Goal: Transaction & Acquisition: Download file/media

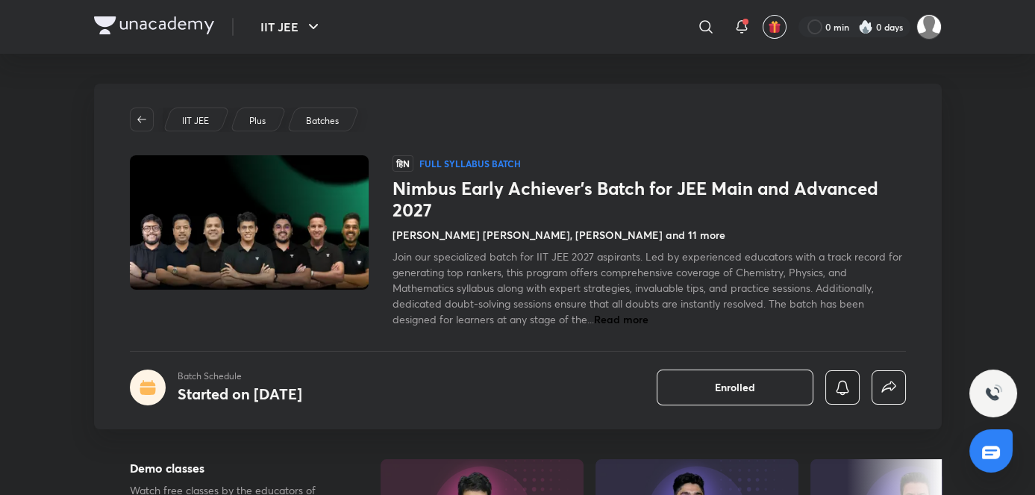
click at [853, 379] on button "button" at bounding box center [842, 387] width 34 height 34
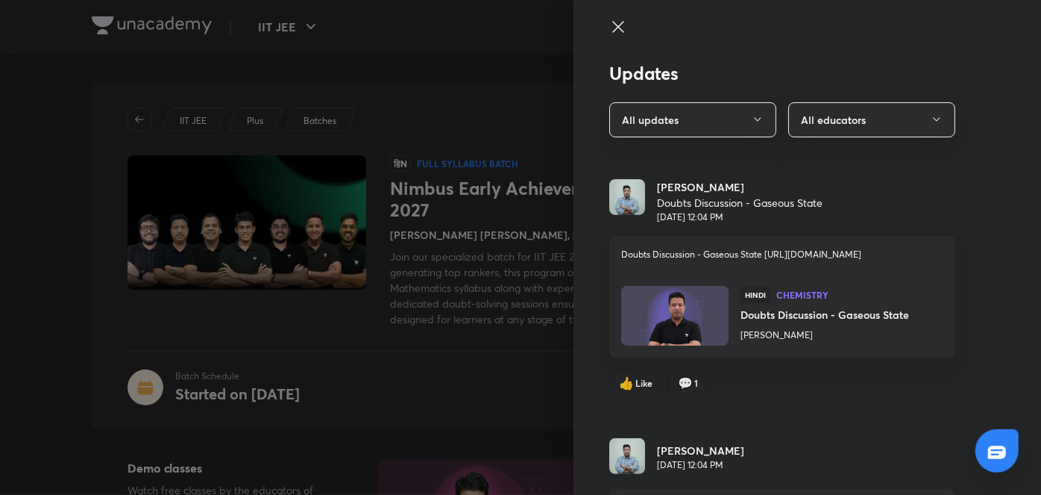
click at [467, 290] on div at bounding box center [520, 247] width 1041 height 495
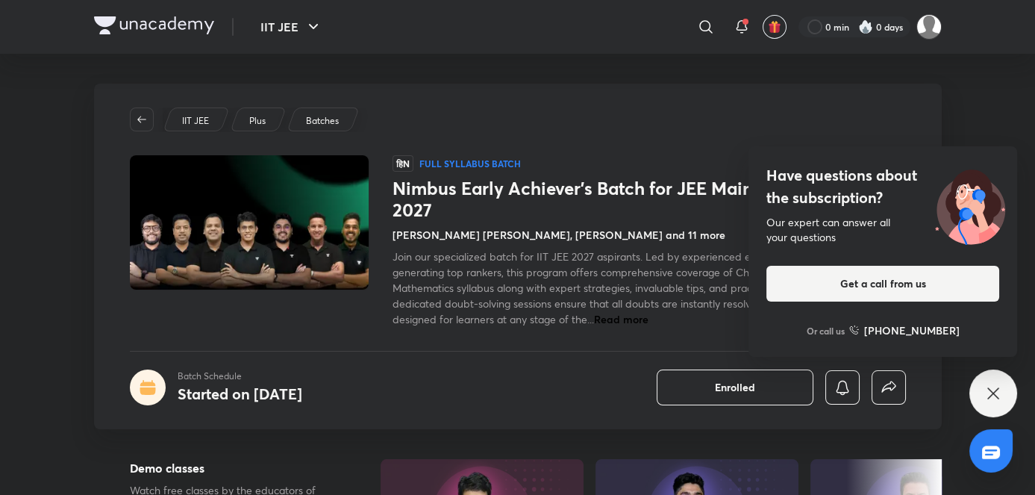
click at [987, 381] on div "Have questions about the subscription? Our expert can answer all your questions…" at bounding box center [993, 393] width 48 height 48
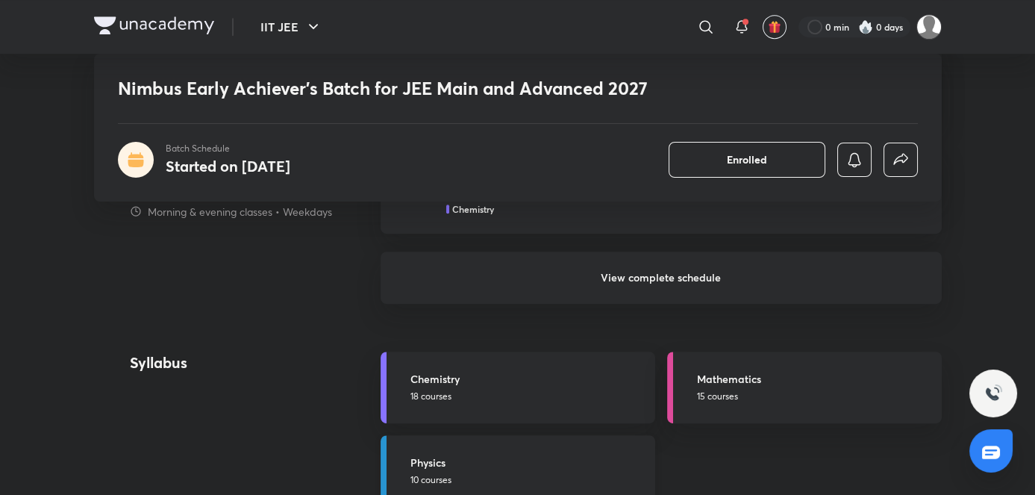
scroll to position [1629, 0]
click at [563, 372] on h5 "Chemistry" at bounding box center [528, 379] width 236 height 16
click at [662, 160] on div "Batch Schedule Started on [DATE]" at bounding box center [518, 160] width 800 height 36
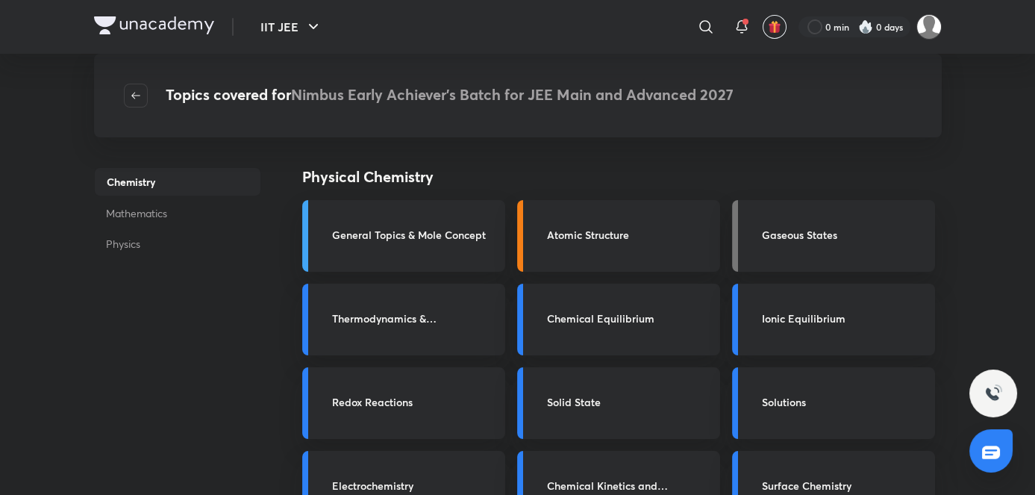
click at [128, 107] on div "Topics covered for Nimbus Early Achiever’s Batch for JEE Main and Advanced 2027" at bounding box center [517, 96] width 847 height 84
click at [133, 105] on button "button" at bounding box center [136, 96] width 24 height 24
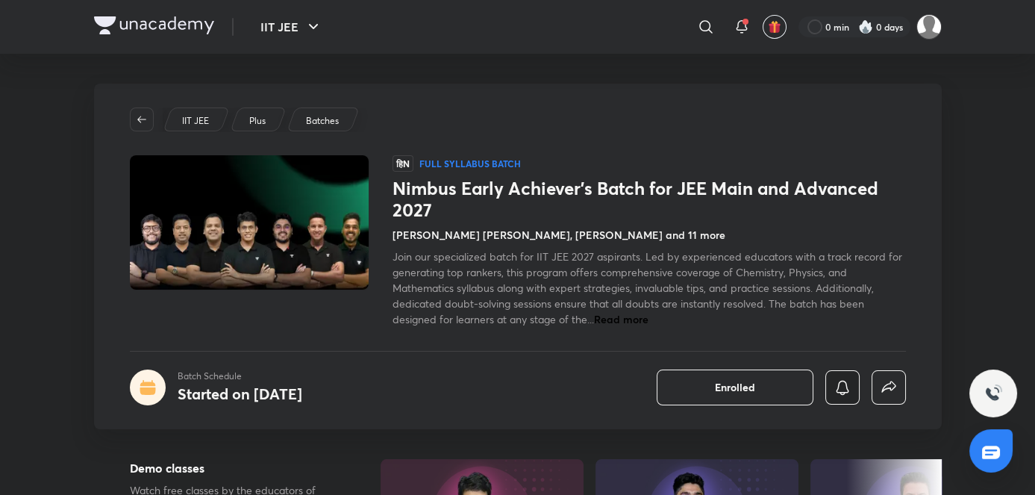
click at [850, 376] on button "button" at bounding box center [842, 387] width 34 height 34
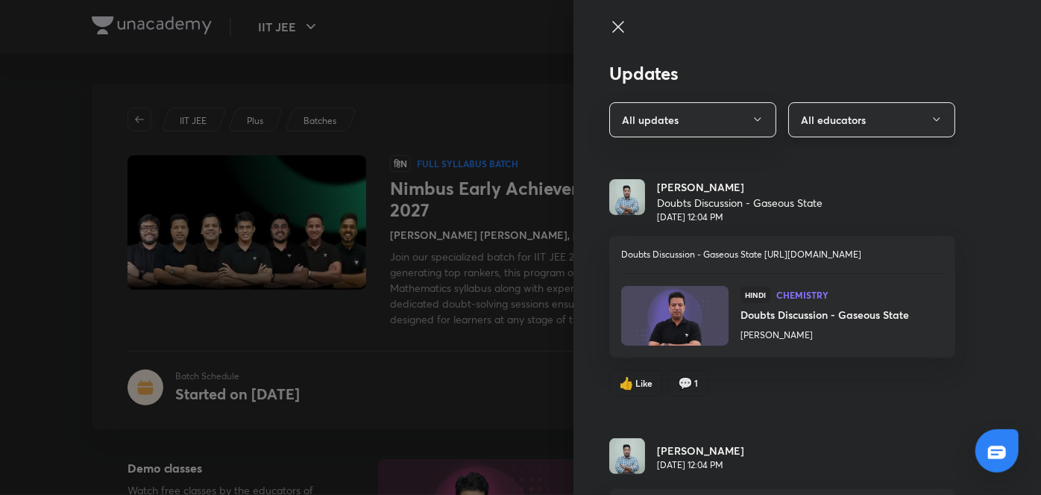
click at [817, 131] on button "All educators" at bounding box center [871, 119] width 167 height 35
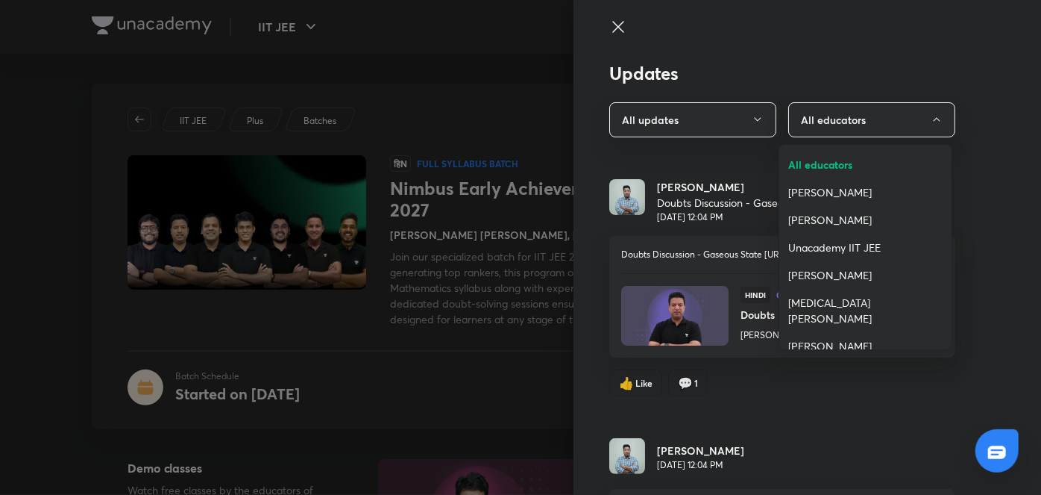
scroll to position [138, 0]
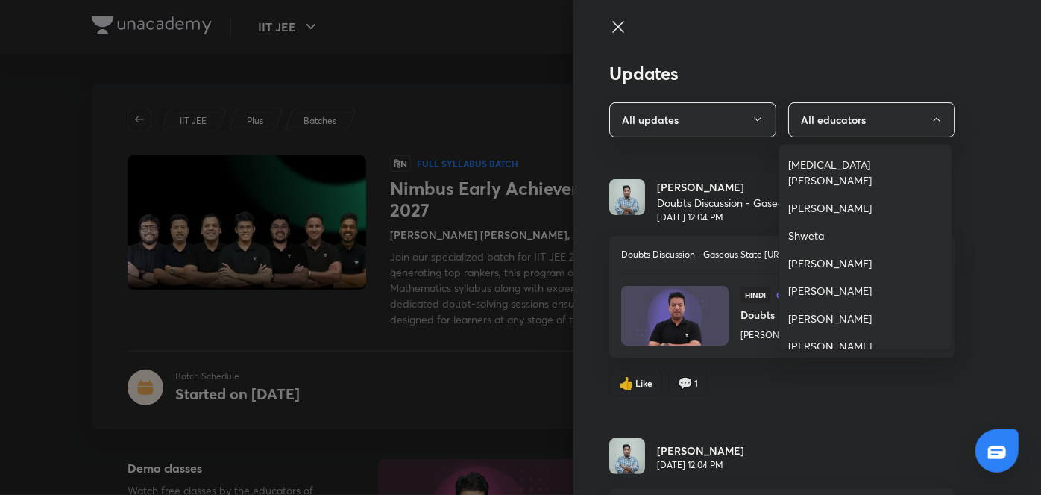
click at [802, 338] on span "[PERSON_NAME] [PERSON_NAME]" at bounding box center [865, 353] width 154 height 31
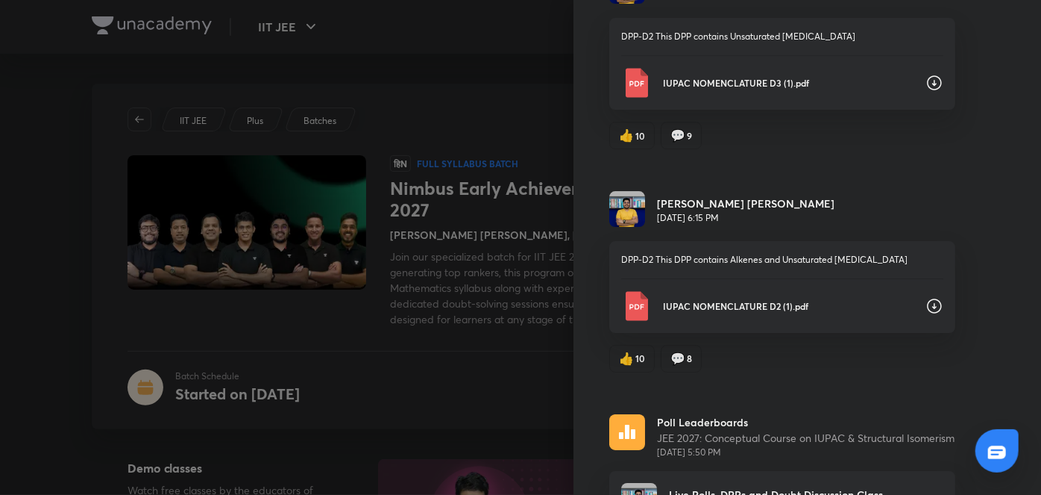
scroll to position [2516, 0]
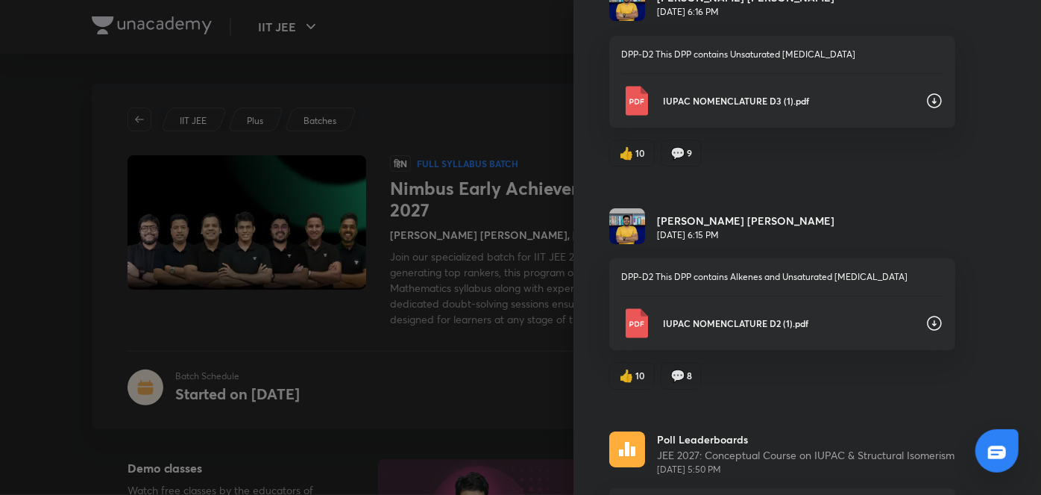
click at [763, 316] on p "IUPAC NOMENCLATURE D2 (1).pdf" at bounding box center [788, 322] width 251 height 13
click at [750, 350] on div "👍 10 💬 8" at bounding box center [782, 369] width 346 height 39
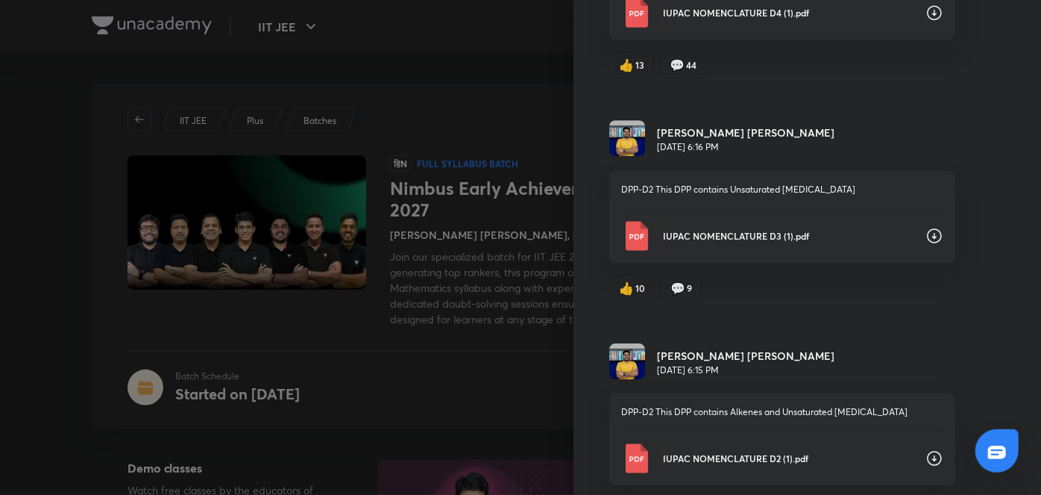
scroll to position [2379, 0]
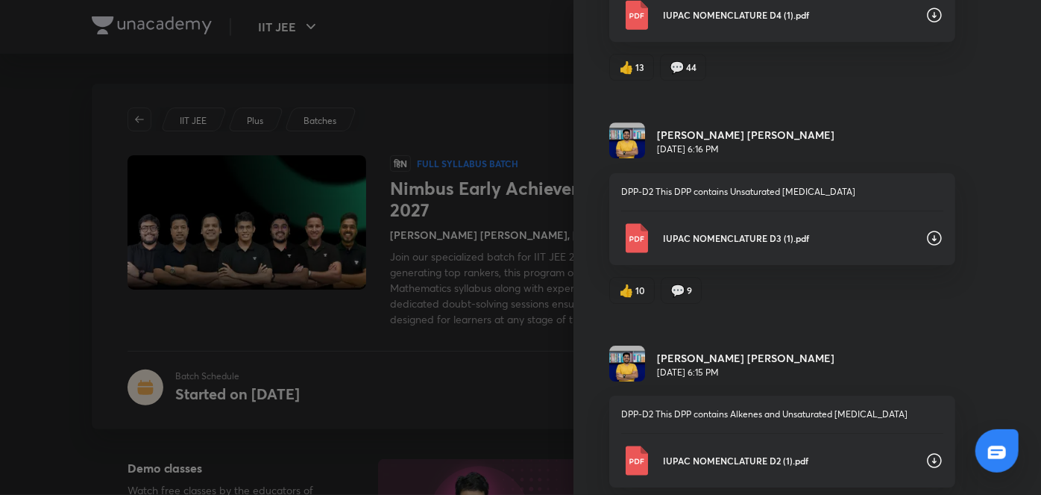
click at [772, 226] on div "IUPAC NOMENCLATURE D3 (1).pdf" at bounding box center [782, 238] width 322 height 30
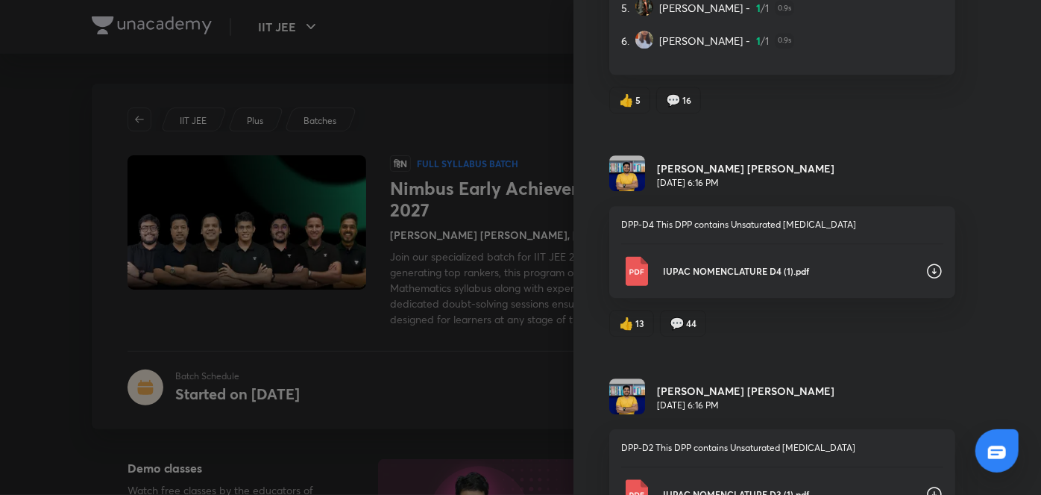
scroll to position [2122, 0]
click at [700, 265] on p "IUPAC NOMENCLATURE D4 (1).pdf" at bounding box center [788, 271] width 251 height 13
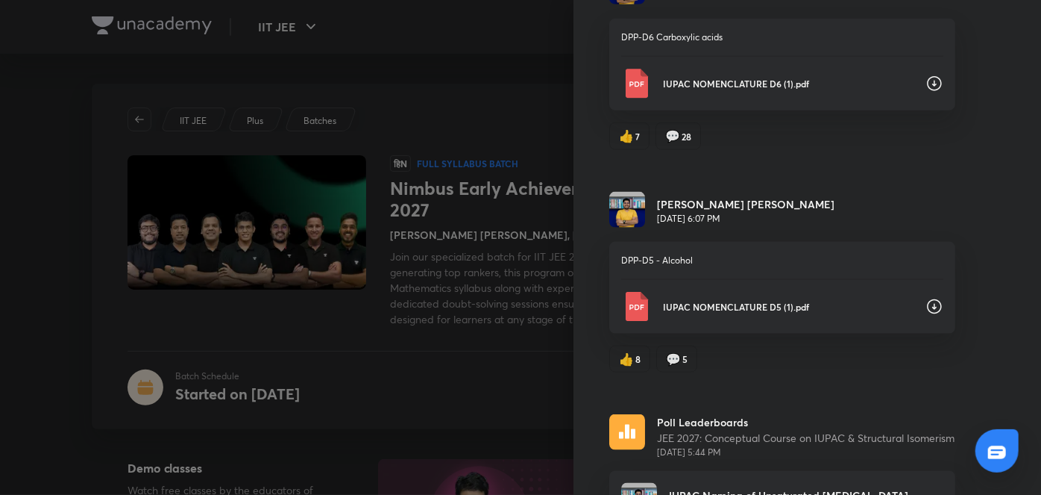
scroll to position [927, 0]
click at [671, 301] on p "IUPAC NOMENCLATURE D5 (1).pdf" at bounding box center [788, 307] width 251 height 13
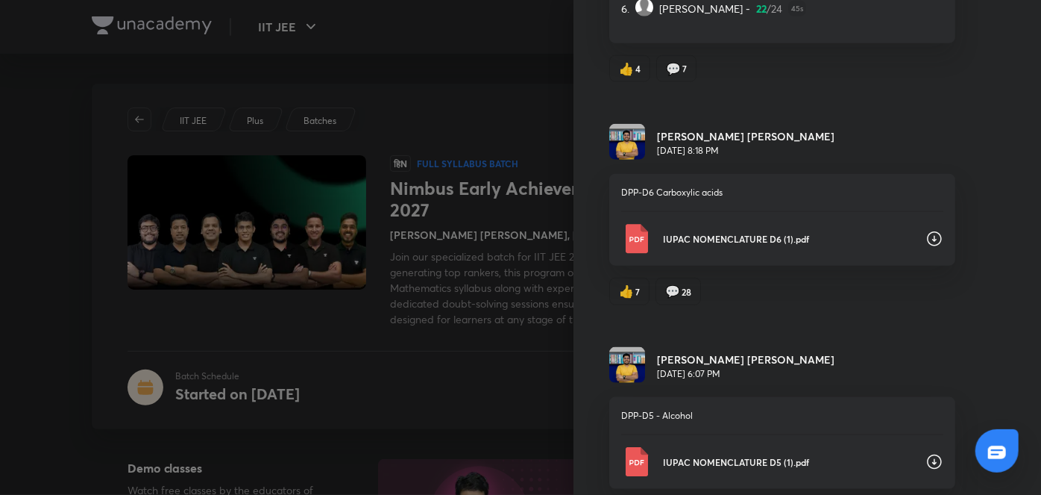
scroll to position [770, 0]
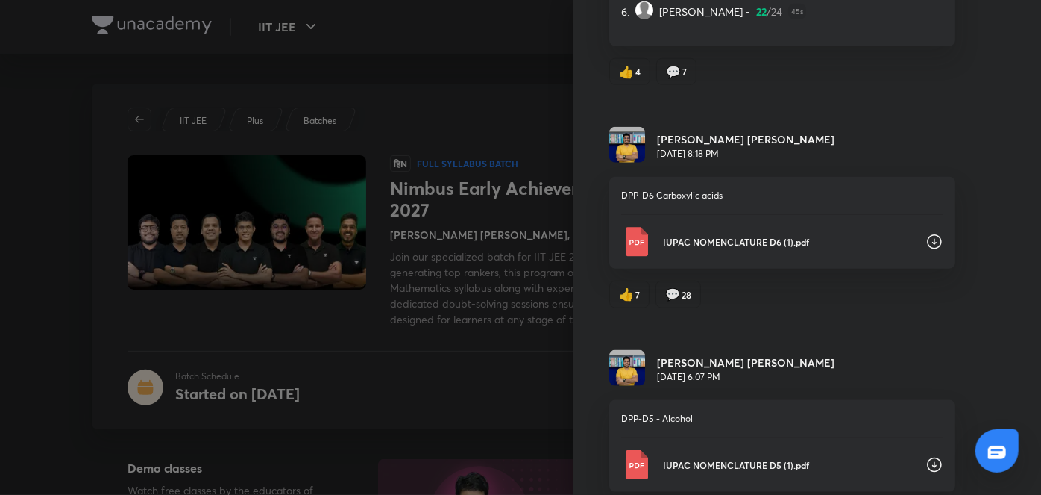
click at [676, 230] on div "IUPAC NOMENCLATURE D6 (1).pdf" at bounding box center [782, 242] width 322 height 30
